Goal: Task Accomplishment & Management: Manage account settings

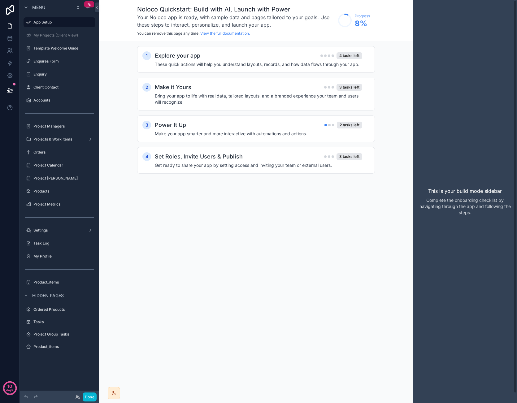
click at [286, 196] on div "Noloco Quickstart: Build with AI, Launch with Power Your Noloco app is ready, w…" at bounding box center [256, 201] width 314 height 403
click at [8, 39] on icon at bounding box center [10, 39] width 4 height 2
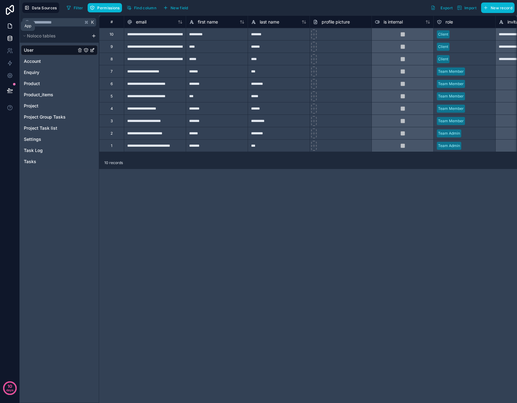
click at [11, 26] on icon at bounding box center [10, 26] width 6 height 6
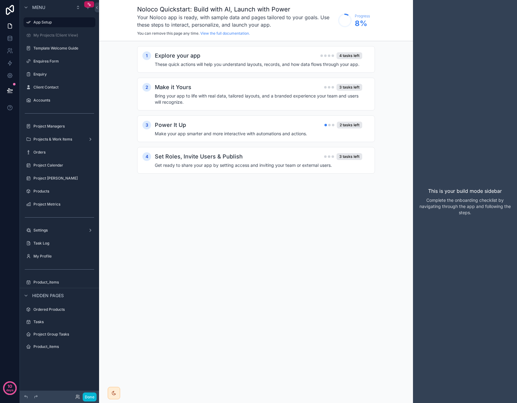
click at [141, 238] on div "Noloco Quickstart: Build with AI, Launch with Power Your Noloco app is ready, w…" at bounding box center [256, 201] width 314 height 403
click at [88, 396] on button "Done" at bounding box center [90, 396] width 14 height 9
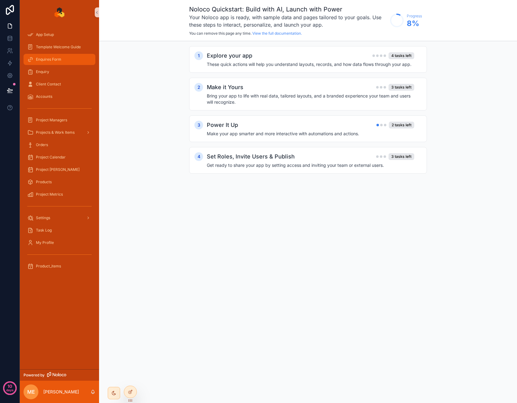
click at [63, 59] on div "Enquires Form" at bounding box center [59, 59] width 64 height 10
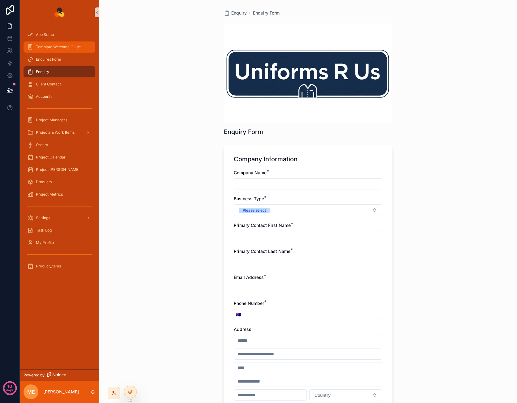
click at [62, 50] on div "Template Welcome Guide" at bounding box center [59, 47] width 64 height 10
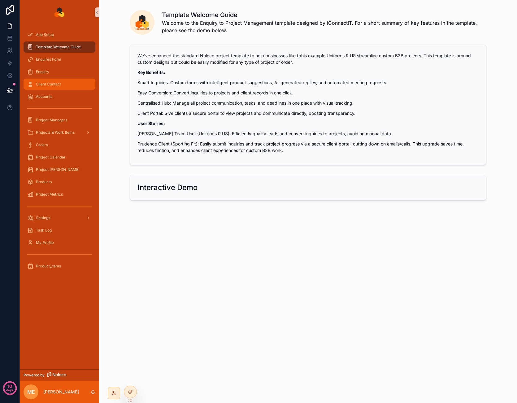
click at [70, 81] on div "Client Contact" at bounding box center [59, 84] width 64 height 10
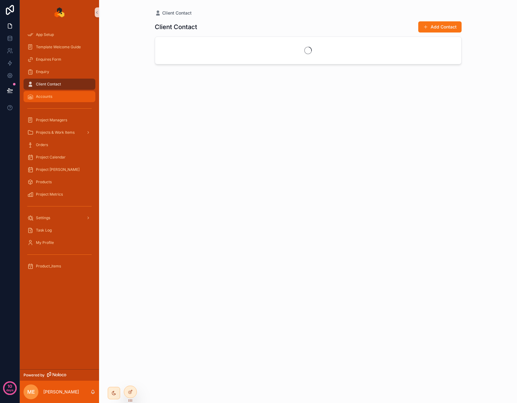
click at [66, 98] on div "Accounts" at bounding box center [59, 97] width 64 height 10
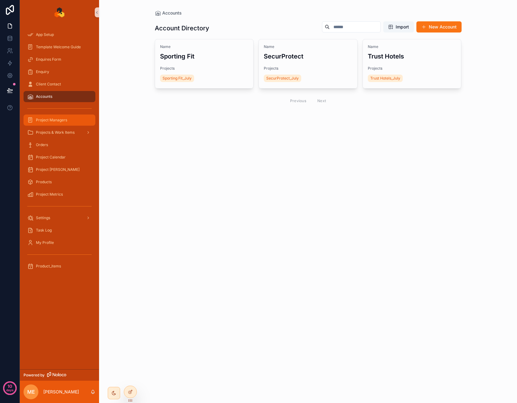
click at [61, 122] on div "Project Managers" at bounding box center [59, 120] width 64 height 10
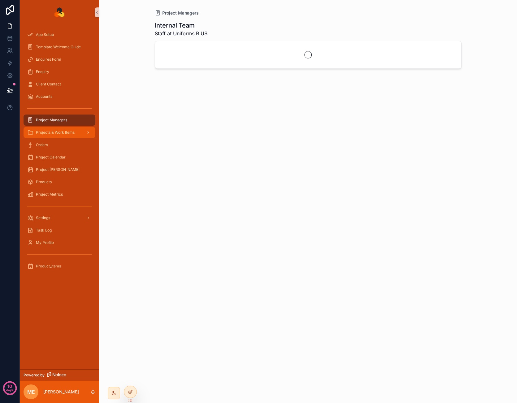
click at [61, 129] on div "Projects & Work Items" at bounding box center [59, 132] width 64 height 10
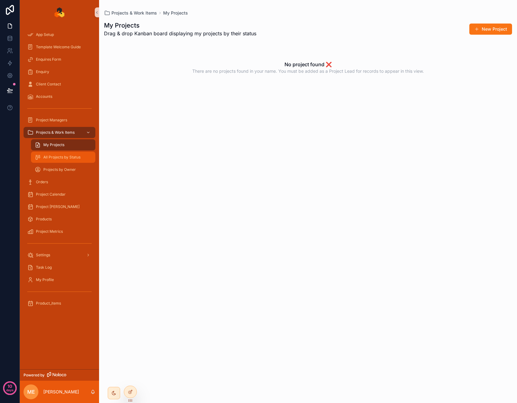
click at [75, 155] on span "All Projects by Status" at bounding box center [61, 157] width 37 height 5
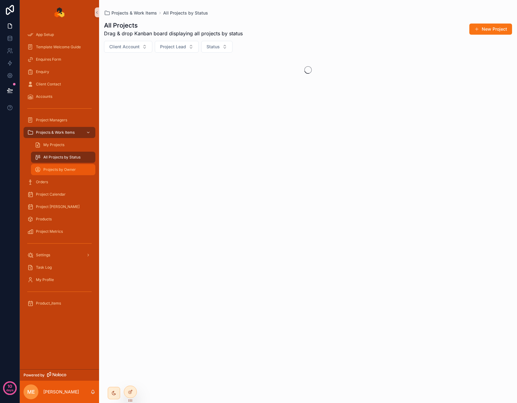
click at [71, 169] on span "Projects by Owner" at bounding box center [59, 169] width 32 height 5
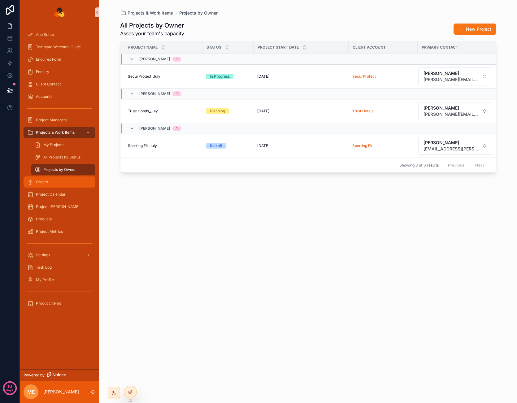
click at [64, 179] on div "Orders" at bounding box center [59, 182] width 64 height 10
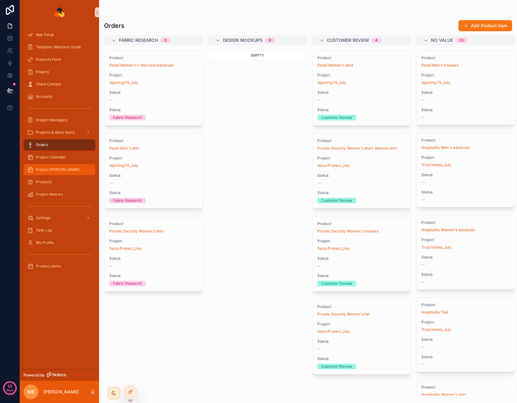
click at [62, 165] on div "Project [PERSON_NAME]" at bounding box center [59, 170] width 64 height 10
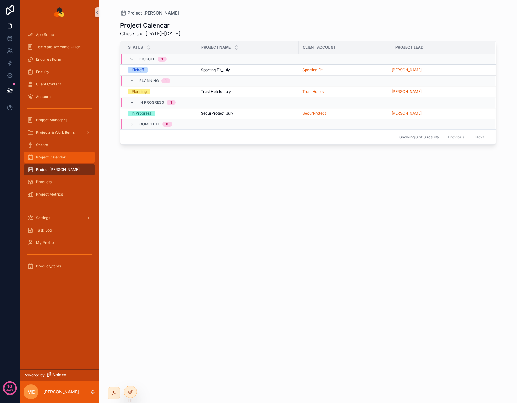
click at [62, 159] on span "Project Calendar" at bounding box center [51, 157] width 30 height 5
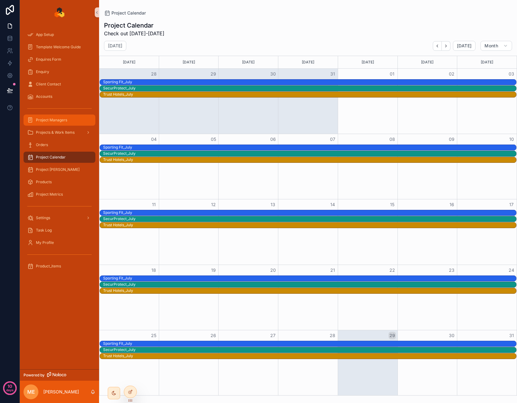
click at [61, 115] on div "Project Managers" at bounding box center [59, 120] width 64 height 10
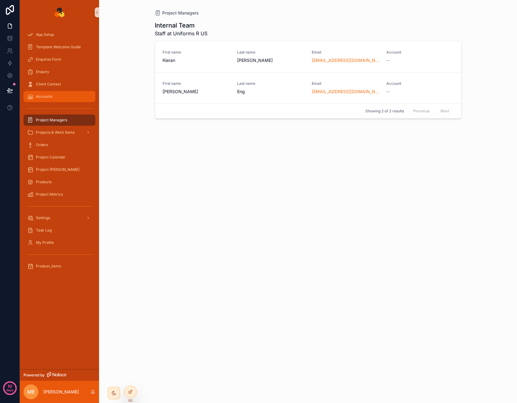
click at [62, 97] on div "Accounts" at bounding box center [59, 97] width 64 height 10
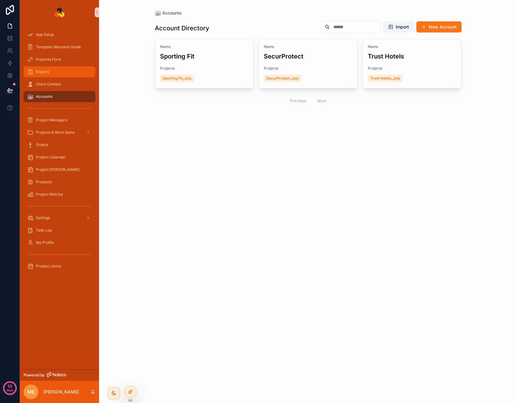
click at [65, 73] on div "Enquiry" at bounding box center [59, 72] width 64 height 10
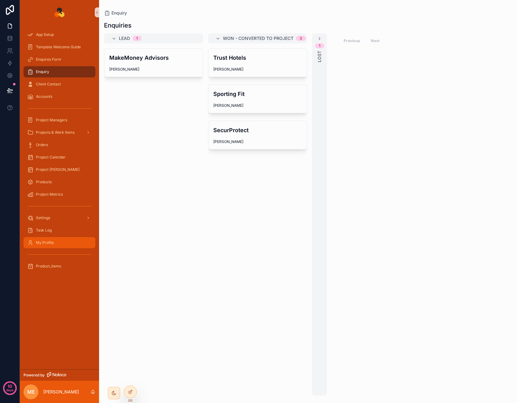
click at [66, 244] on div "My Profile" at bounding box center [59, 243] width 64 height 10
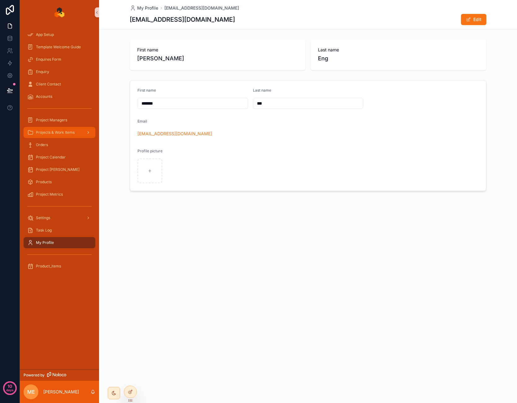
click at [72, 134] on span "Projects & Work Items" at bounding box center [55, 132] width 39 height 5
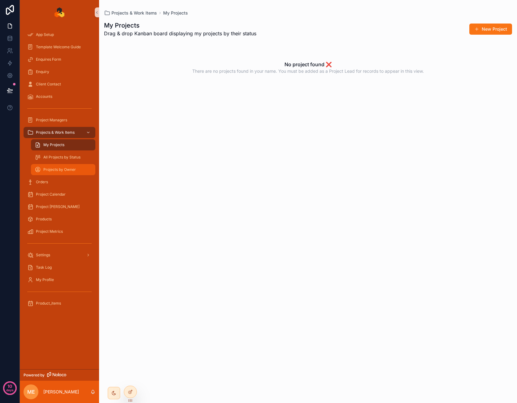
click at [65, 170] on span "Projects by Owner" at bounding box center [59, 169] width 32 height 5
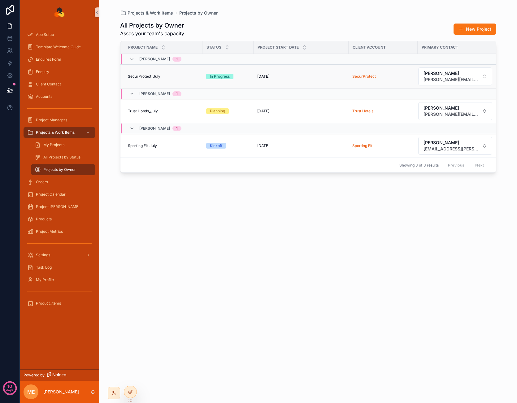
click at [241, 78] on div "In Progress" at bounding box center [228, 77] width 44 height 6
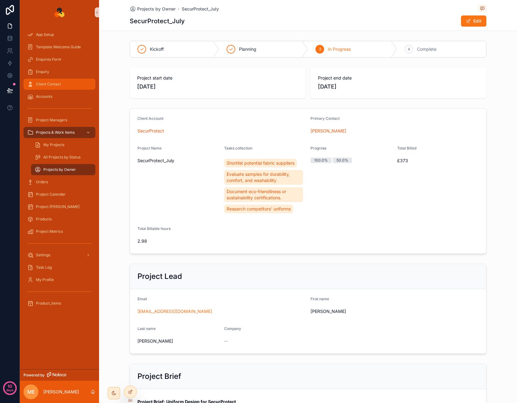
click at [60, 83] on span "Client Contact" at bounding box center [48, 84] width 25 height 5
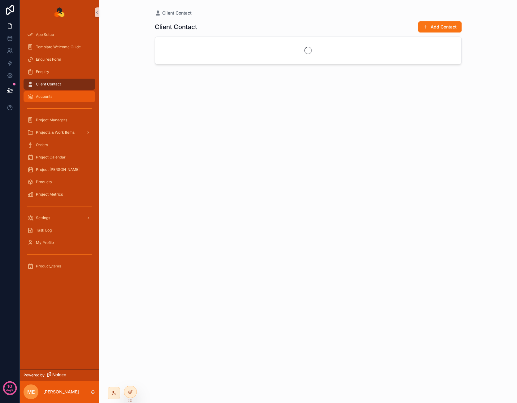
click at [57, 97] on div "Accounts" at bounding box center [59, 97] width 64 height 10
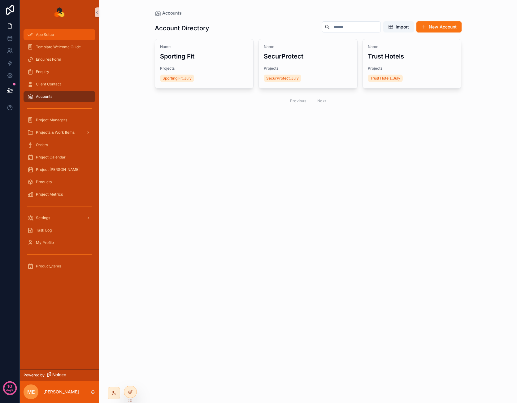
click at [58, 35] on div "App Setup" at bounding box center [59, 35] width 64 height 10
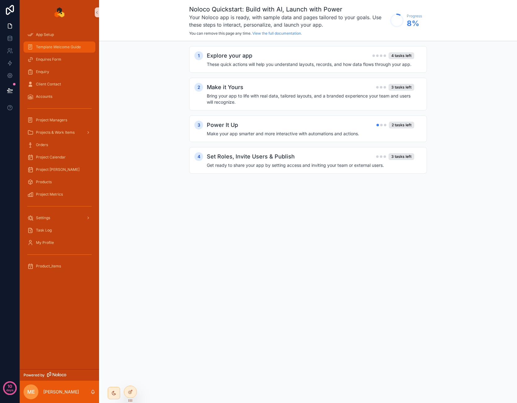
click at [58, 48] on span "Template Welcome Guide" at bounding box center [58, 47] width 45 height 5
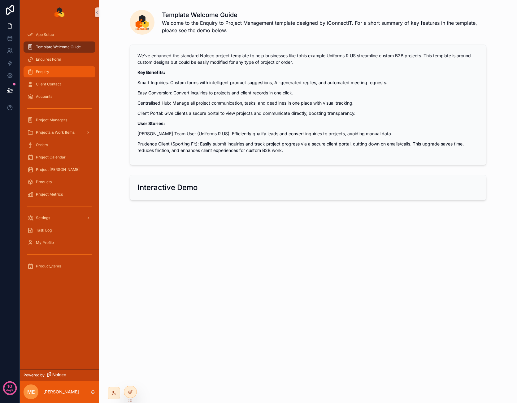
click at [59, 73] on div "Enquiry" at bounding box center [59, 72] width 64 height 10
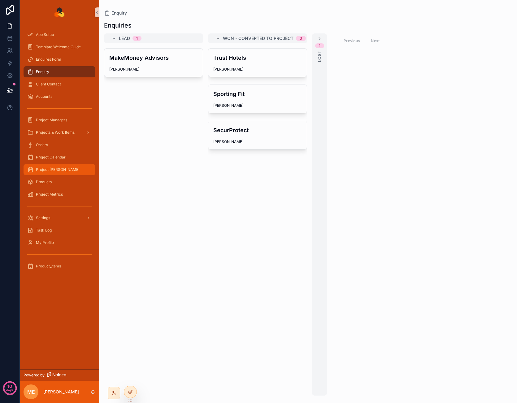
click at [70, 168] on div "Project [PERSON_NAME]" at bounding box center [59, 170] width 64 height 10
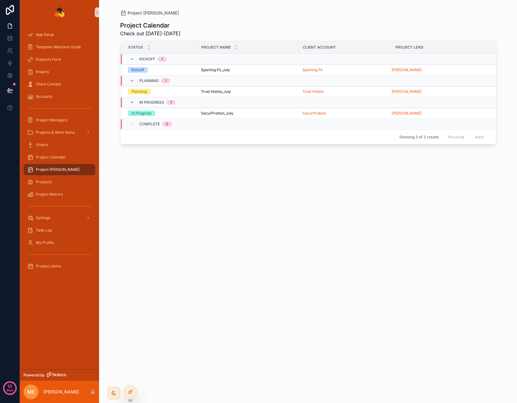
click at [312, 232] on div "Project Calendar Check out [DATE]-[DATE] Status Project Name Client Account Pro…" at bounding box center [308, 205] width 376 height 379
click at [247, 202] on div "Project Calendar Check out [DATE]-[DATE] Status Project Name Client Account Pro…" at bounding box center [308, 205] width 376 height 379
click at [66, 118] on span "Project Managers" at bounding box center [51, 120] width 31 height 5
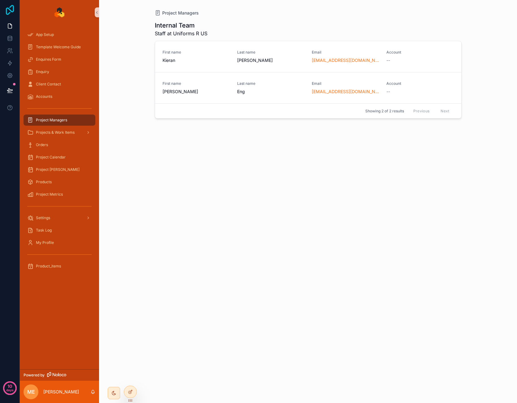
click at [10, 11] on icon at bounding box center [10, 10] width 12 height 10
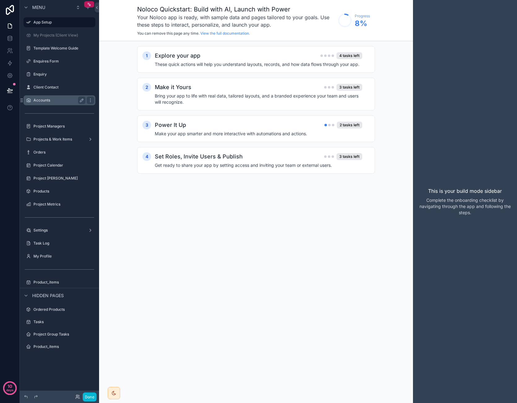
click at [52, 98] on label "Accounts" at bounding box center [57, 100] width 49 height 5
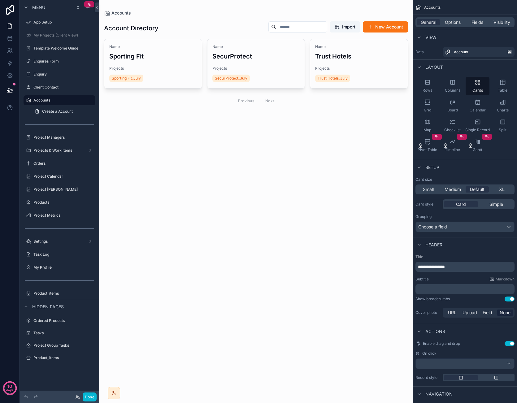
click at [53, 92] on div "Client Contact" at bounding box center [59, 87] width 79 height 11
click at [53, 89] on label "Client Contact" at bounding box center [57, 87] width 49 height 5
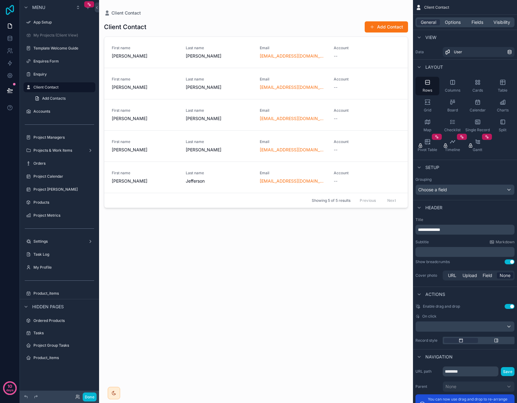
click at [7, 8] on icon at bounding box center [10, 10] width 8 height 10
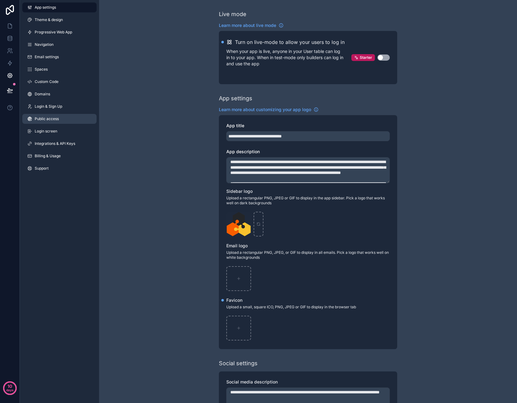
click at [53, 118] on span "Public access" at bounding box center [47, 118] width 24 height 5
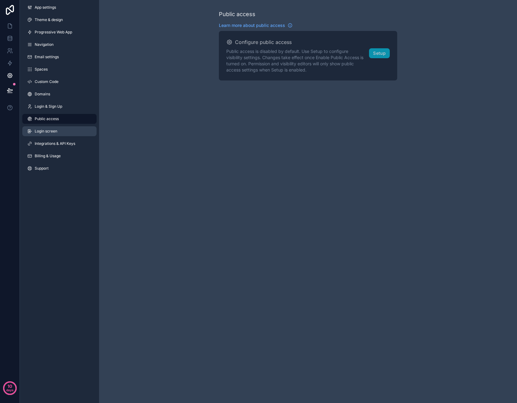
click at [54, 133] on span "Login screen" at bounding box center [46, 131] width 23 height 5
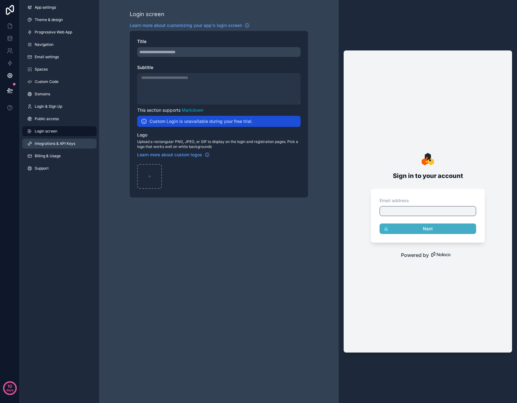
click at [55, 148] on link "Integrations & API Keys" at bounding box center [59, 144] width 74 height 10
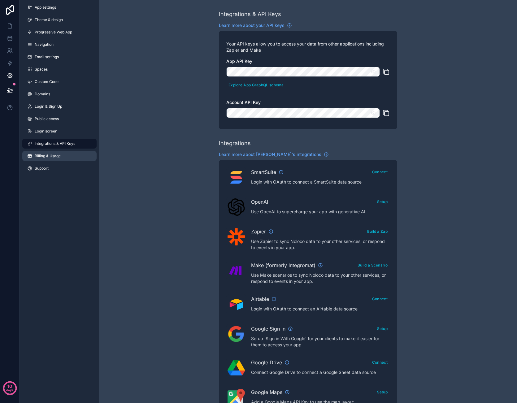
click at [54, 158] on span "Billing & Usage" at bounding box center [48, 155] width 26 height 5
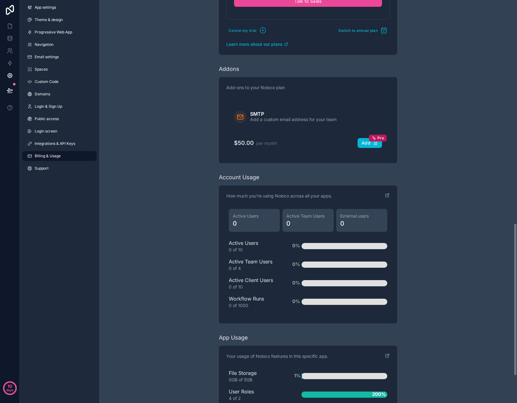
scroll to position [659, 0]
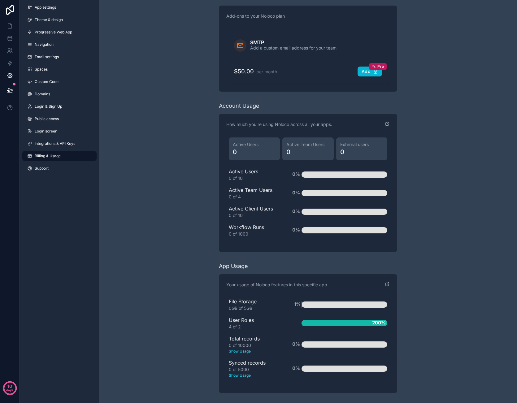
click at [389, 285] on div "Your usage of Noloco features in this specific app. File Storage 0GB of 5GB 1% …" at bounding box center [308, 333] width 178 height 119
click at [388, 285] on icon "scrollable content" at bounding box center [387, 284] width 5 height 5
click at [50, 23] on link "Theme & design" at bounding box center [59, 20] width 74 height 10
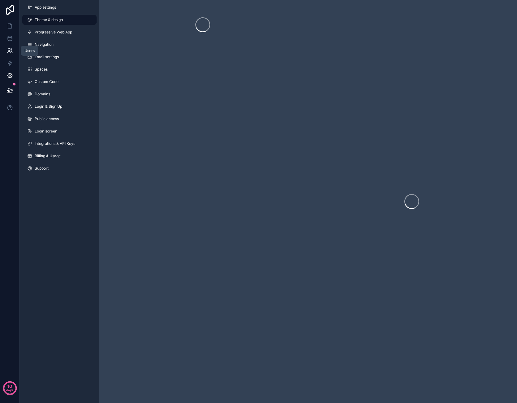
click at [11, 53] on icon at bounding box center [8, 53] width 3 height 2
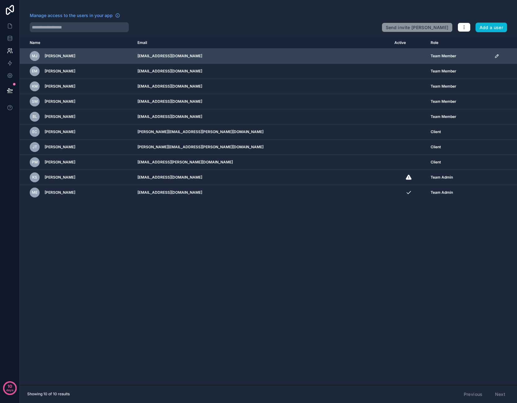
click at [494, 57] on icon "scrollable content" at bounding box center [496, 56] width 5 height 5
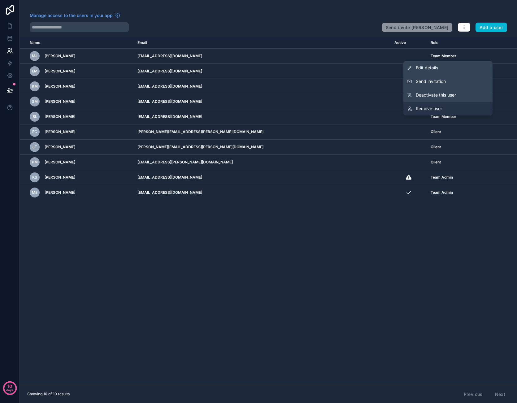
click at [452, 108] on link "Remove user" at bounding box center [447, 109] width 89 height 14
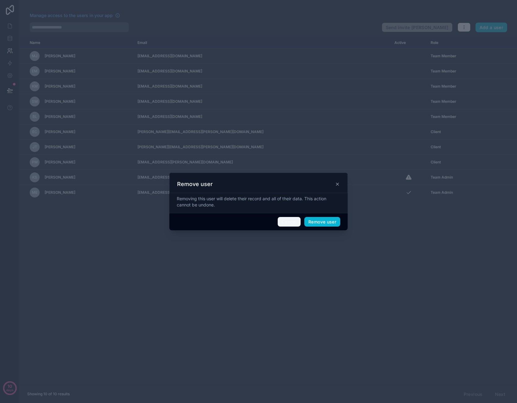
click at [291, 220] on button "Cancel" at bounding box center [288, 222] width 23 height 10
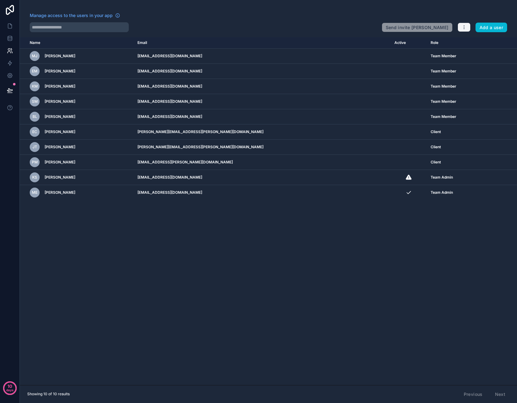
click at [466, 31] on button "button" at bounding box center [463, 27] width 13 height 9
click at [469, 43] on link "Manage roles" at bounding box center [476, 42] width 39 height 10
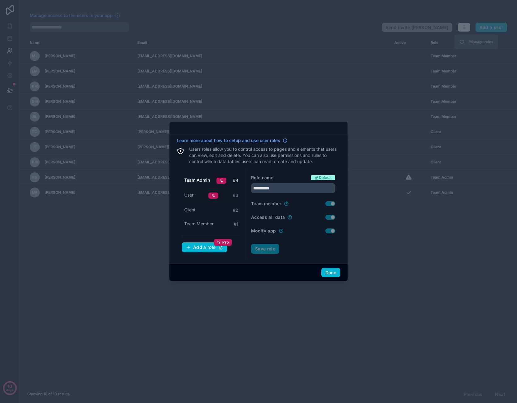
click at [194, 197] on div "User # 3" at bounding box center [211, 195] width 59 height 12
click at [198, 206] on div "Client # 2" at bounding box center [211, 209] width 59 height 11
click at [196, 193] on div "User # 3" at bounding box center [211, 195] width 59 height 12
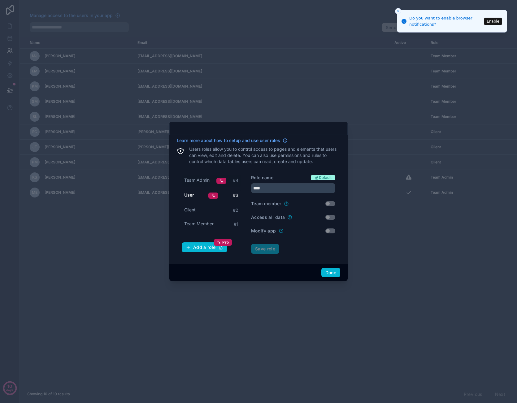
click at [202, 182] on span "Team Admin" at bounding box center [196, 180] width 25 height 6
click at [200, 200] on div "User # 3" at bounding box center [211, 195] width 59 height 12
click at [199, 208] on div "Client # 2" at bounding box center [211, 209] width 59 height 11
click at [208, 222] on span "Team Member" at bounding box center [198, 224] width 29 height 6
click at [203, 182] on span "Team Admin" at bounding box center [196, 180] width 25 height 6
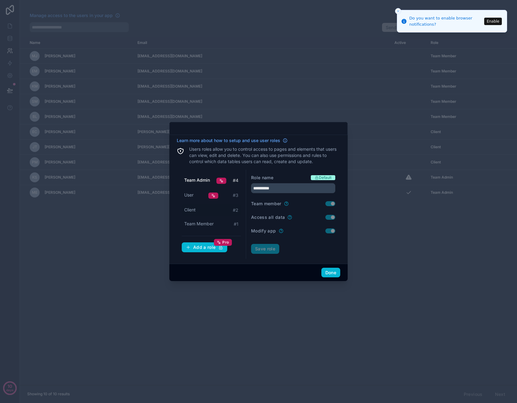
click at [200, 210] on div "Client # 2" at bounding box center [211, 209] width 59 height 11
click at [185, 196] on span "User" at bounding box center [188, 195] width 9 height 6
click at [203, 182] on span "Team Admin" at bounding box center [196, 180] width 25 height 6
click at [204, 224] on span "Team Member" at bounding box center [198, 224] width 29 height 6
type input "**********"
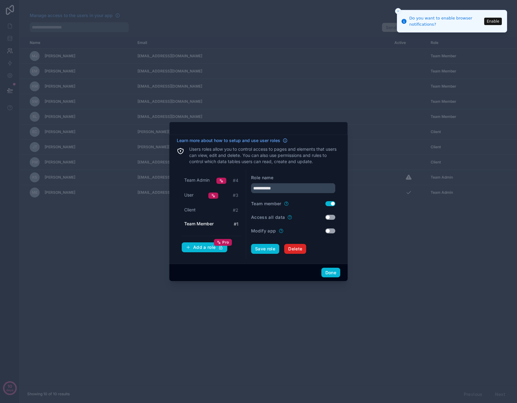
click at [296, 248] on span "Delete" at bounding box center [295, 249] width 14 height 6
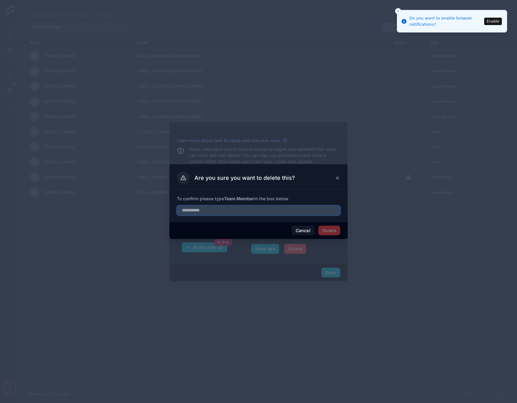
click at [277, 215] on input "text" at bounding box center [258, 210] width 163 height 10
type input "**********"
click at [337, 232] on button "Delete" at bounding box center [329, 231] width 22 height 10
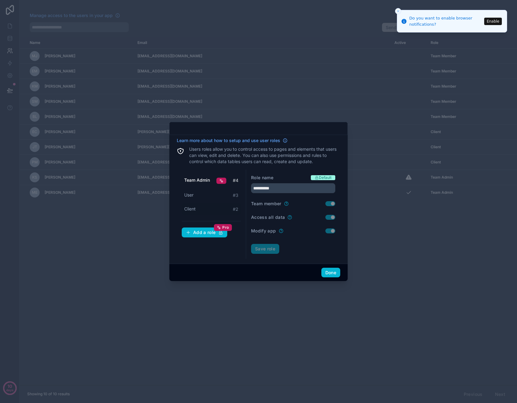
click at [220, 208] on div "Client # 2" at bounding box center [211, 208] width 59 height 11
click at [217, 197] on div "User # 3" at bounding box center [211, 194] width 59 height 11
click at [215, 206] on div "Client # 2" at bounding box center [211, 208] width 59 height 11
click at [217, 191] on div "User # 3" at bounding box center [211, 194] width 59 height 11
click at [214, 207] on div "Client # 2" at bounding box center [211, 208] width 59 height 11
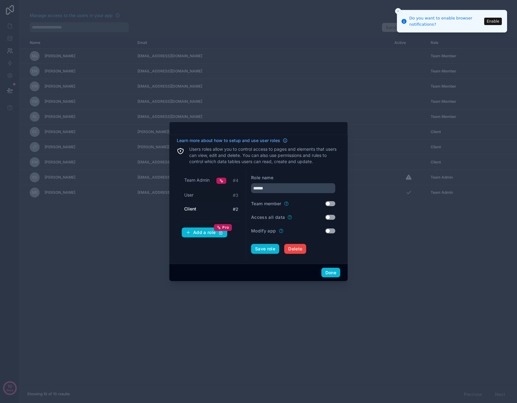
click at [215, 197] on div "User # 3" at bounding box center [211, 194] width 59 height 11
click at [216, 192] on div "User # 3" at bounding box center [211, 194] width 59 height 11
click at [215, 183] on div "Team Admin # 4" at bounding box center [211, 180] width 59 height 12
click at [208, 192] on div "User # 3" at bounding box center [211, 194] width 59 height 11
click at [204, 205] on div "Client # 2" at bounding box center [211, 208] width 59 height 11
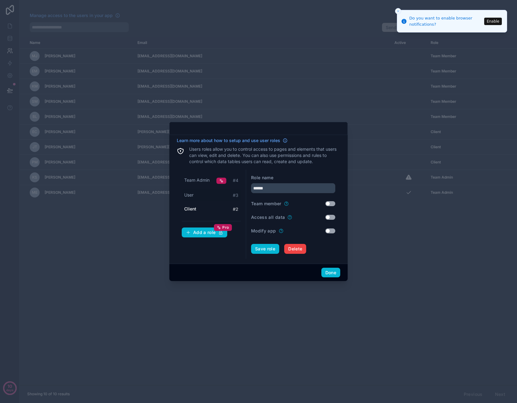
click at [204, 197] on div "User # 3" at bounding box center [211, 194] width 59 height 11
click at [204, 178] on span "Team Admin" at bounding box center [196, 180] width 25 height 6
click at [199, 191] on div "User # 3" at bounding box center [211, 194] width 59 height 11
click at [195, 206] on span "Client" at bounding box center [189, 209] width 11 height 6
click at [197, 193] on div "User # 3" at bounding box center [211, 194] width 59 height 11
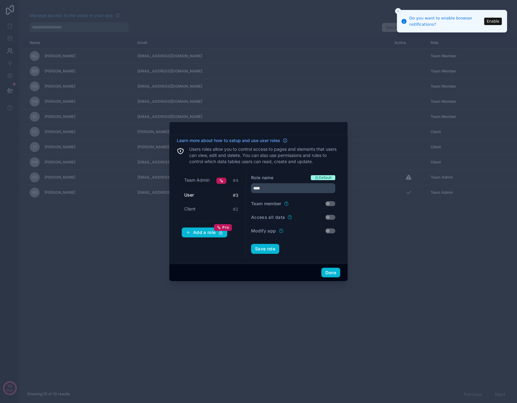
click at [197, 181] on span "Team Admin" at bounding box center [196, 180] width 25 height 6
click at [193, 195] on span "User" at bounding box center [188, 195] width 9 height 6
click at [217, 211] on div "Client # 2" at bounding box center [211, 208] width 59 height 11
type input "******"
click at [301, 248] on span "Delete" at bounding box center [295, 249] width 14 height 6
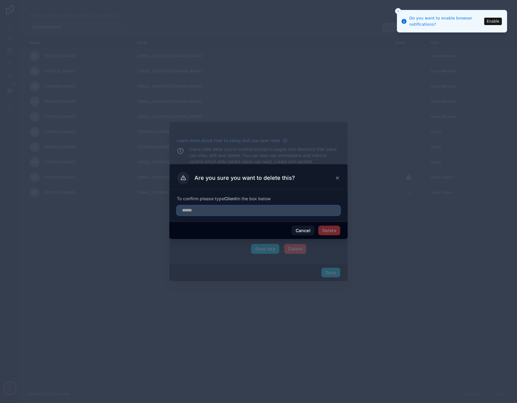
click at [290, 215] on input "text" at bounding box center [258, 210] width 163 height 10
type input "******"
click at [333, 231] on button "Delete" at bounding box center [329, 231] width 22 height 10
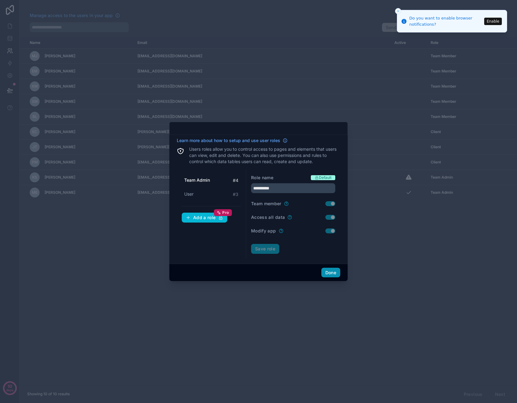
click at [333, 271] on button "Done" at bounding box center [330, 273] width 19 height 10
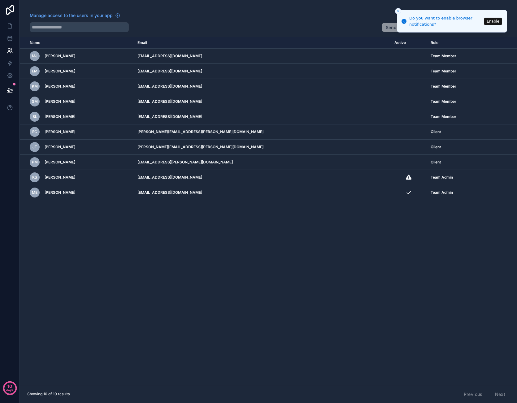
click at [489, 20] on button "Enable" at bounding box center [493, 21] width 18 height 7
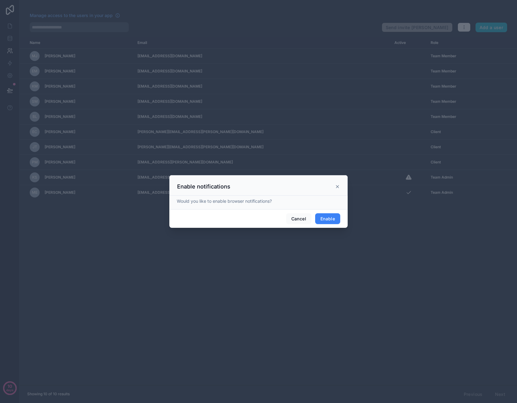
click at [327, 217] on button "Enable" at bounding box center [327, 218] width 25 height 11
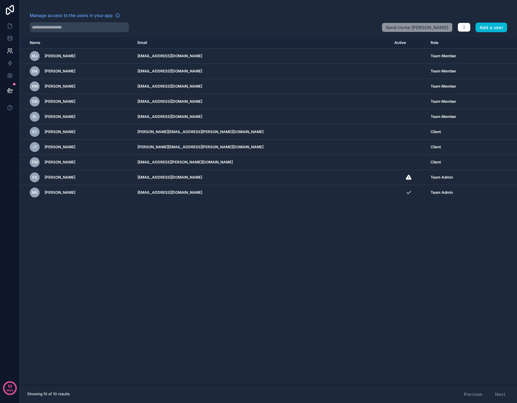
click at [320, 261] on div "Name Email Active Role userTable.email MJ Michael Jefferson mjefferson@example.…" at bounding box center [268, 211] width 497 height 348
click at [344, 229] on div "Name Email Active Role userTable.email MJ Michael Jefferson mjefferson@example.…" at bounding box center [268, 211] width 497 height 348
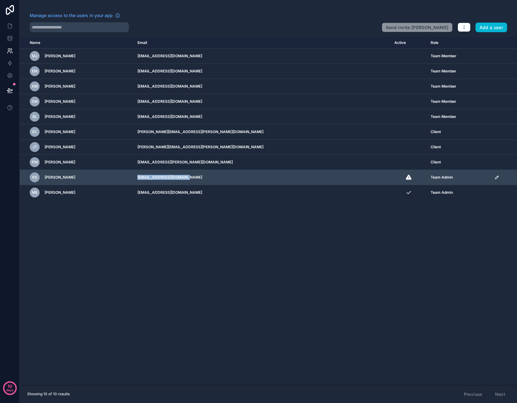
drag, startPoint x: 207, startPoint y: 177, endPoint x: 160, endPoint y: 179, distance: 46.4
click at [160, 179] on td "[EMAIL_ADDRESS][DOMAIN_NAME]" at bounding box center [262, 177] width 257 height 15
copy td "[EMAIL_ADDRESS][DOMAIN_NAME]"
